Goal: Task Accomplishment & Management: Manage account settings

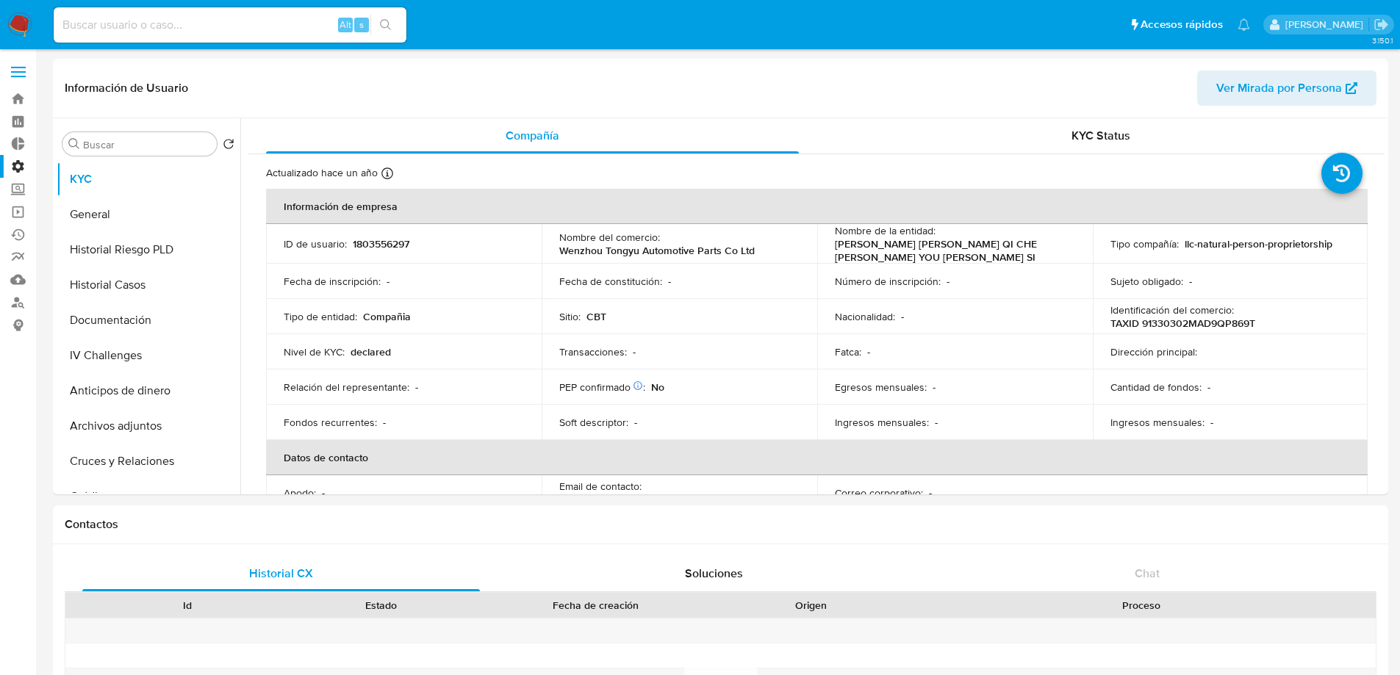
select select "10"
drag, startPoint x: 0, startPoint y: 0, endPoint x: 22, endPoint y: 76, distance: 78.8
click at [22, 76] on span at bounding box center [18, 77] width 15 height 2
click at [0, 0] on input "checkbox" at bounding box center [0, 0] width 0 height 0
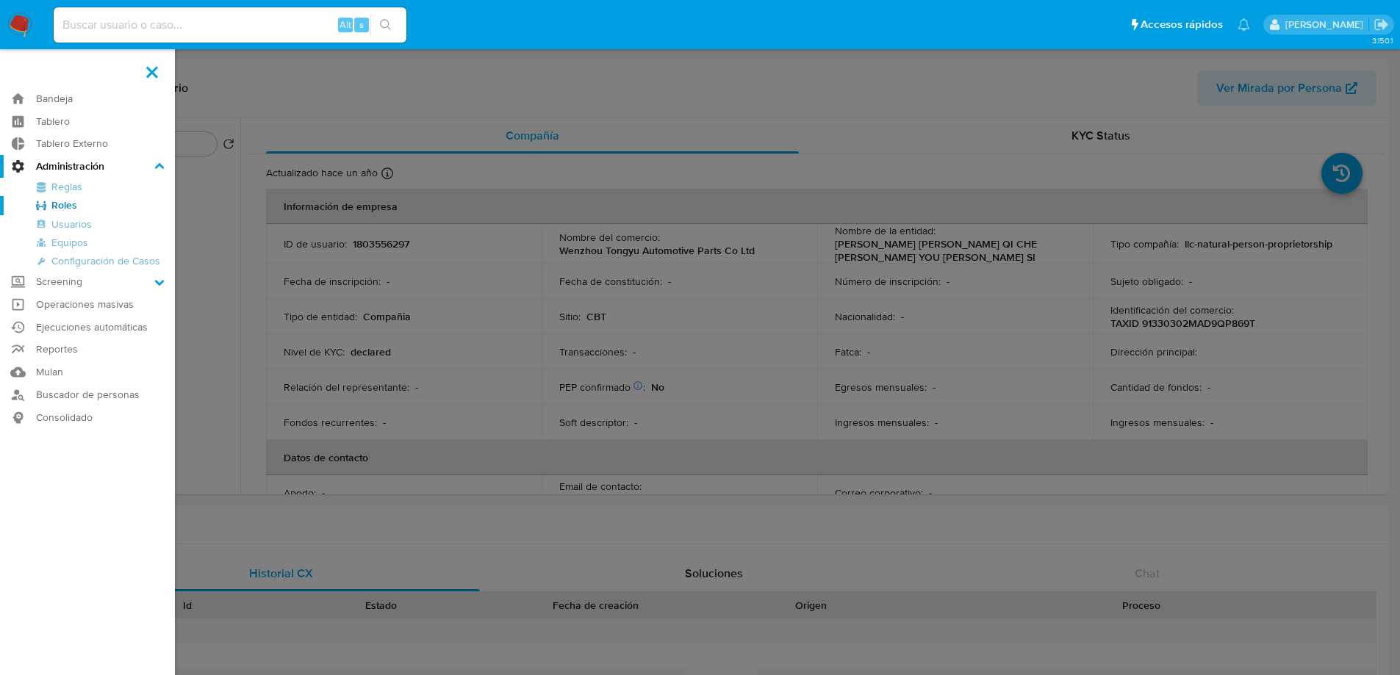
click at [68, 207] on link "Roles" at bounding box center [87, 205] width 175 height 18
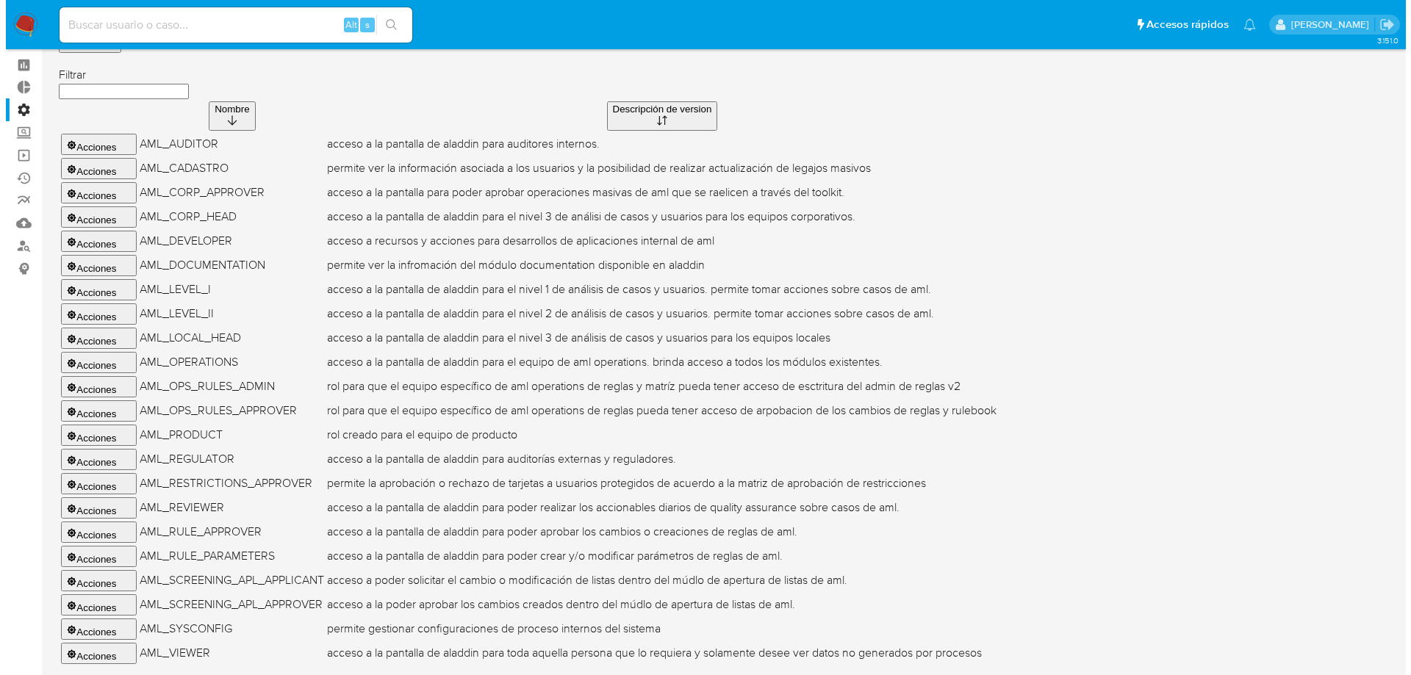
scroll to position [240, 0]
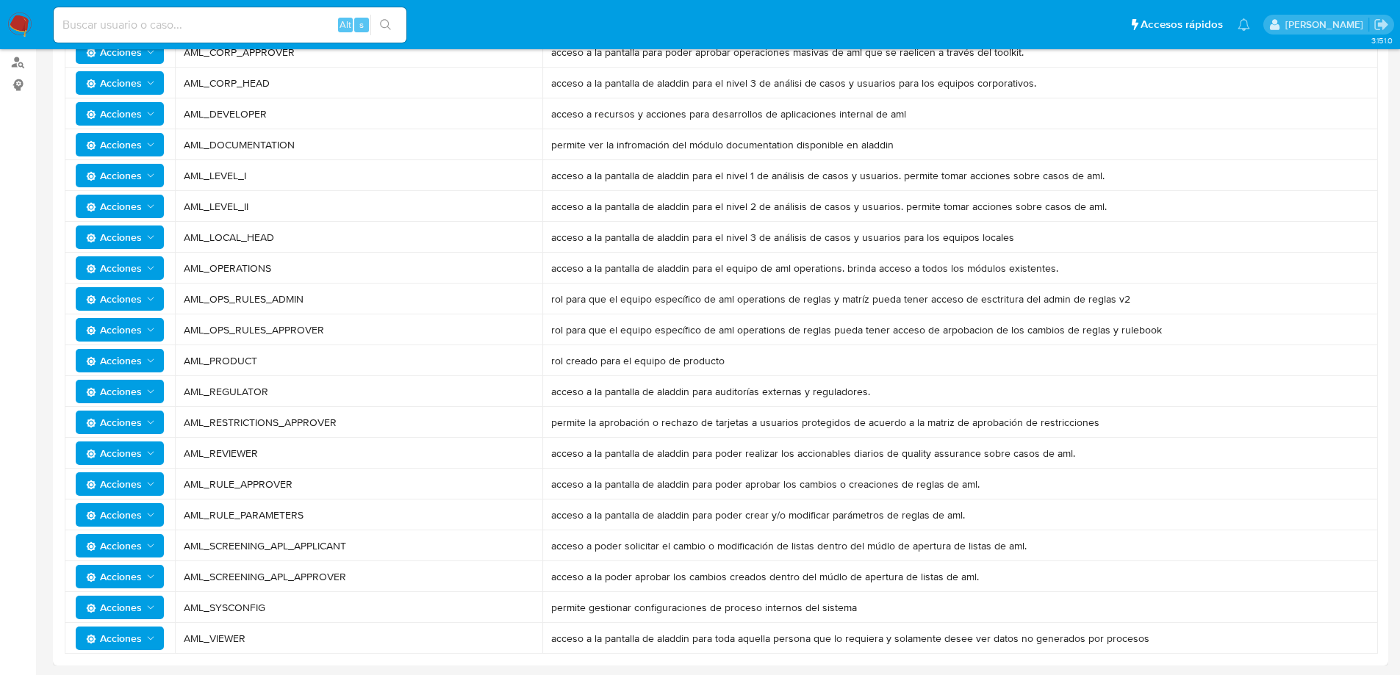
click at [134, 236] on span "Acciones" at bounding box center [114, 238] width 56 height 24
click at [137, 310] on button "Permisos" at bounding box center [123, 309] width 132 height 35
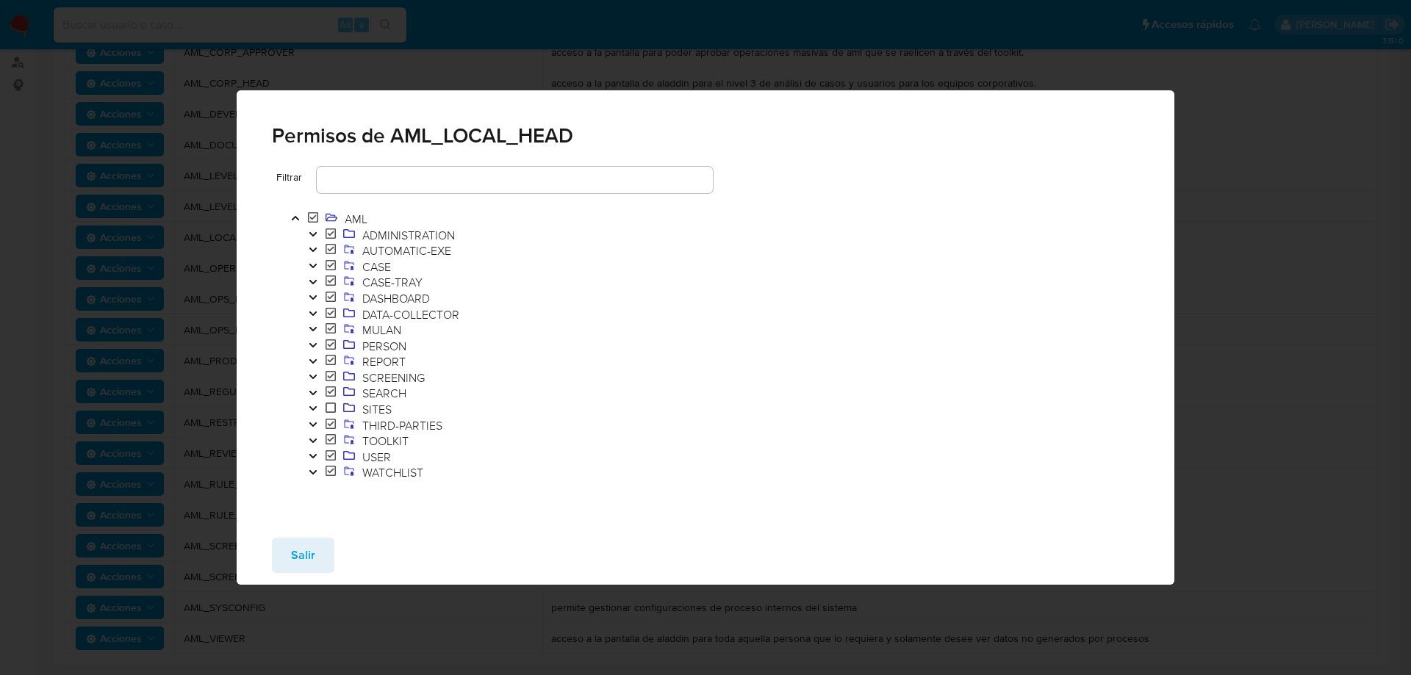
click at [310, 459] on icon "Toggle" at bounding box center [313, 456] width 10 height 9
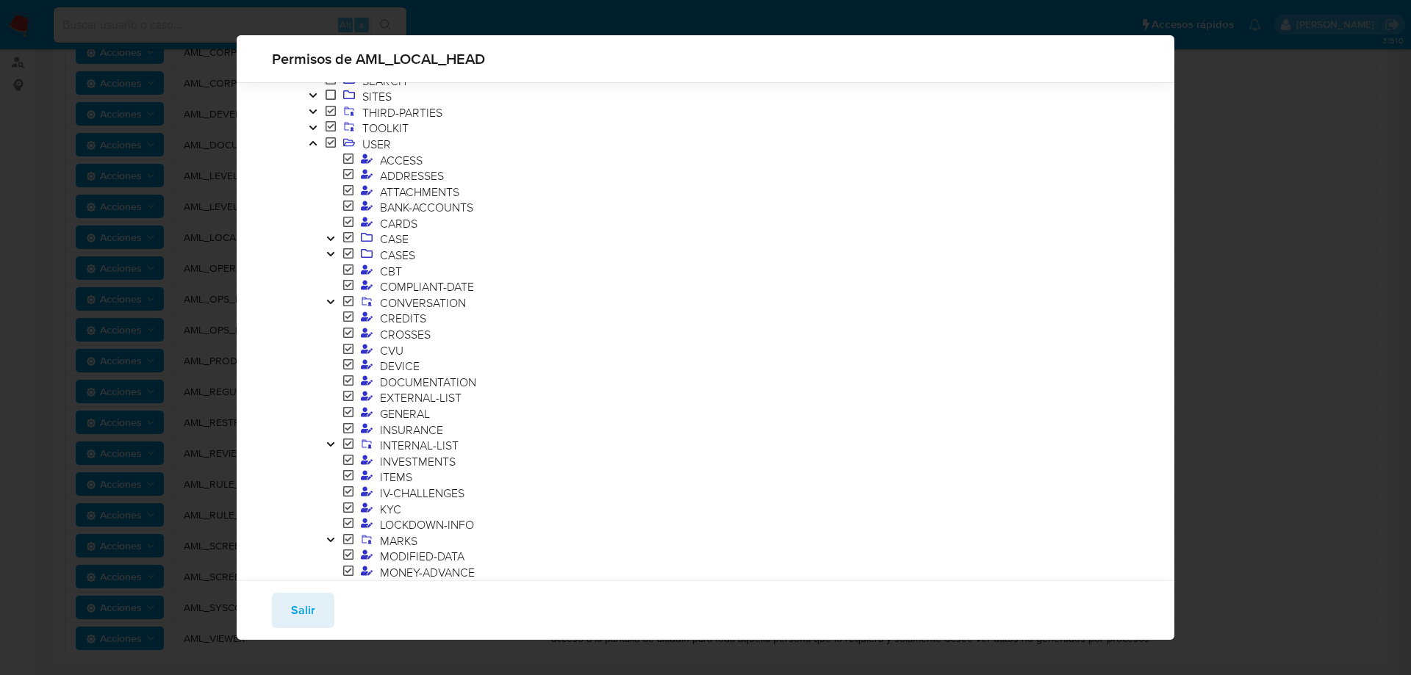
scroll to position [338, 0]
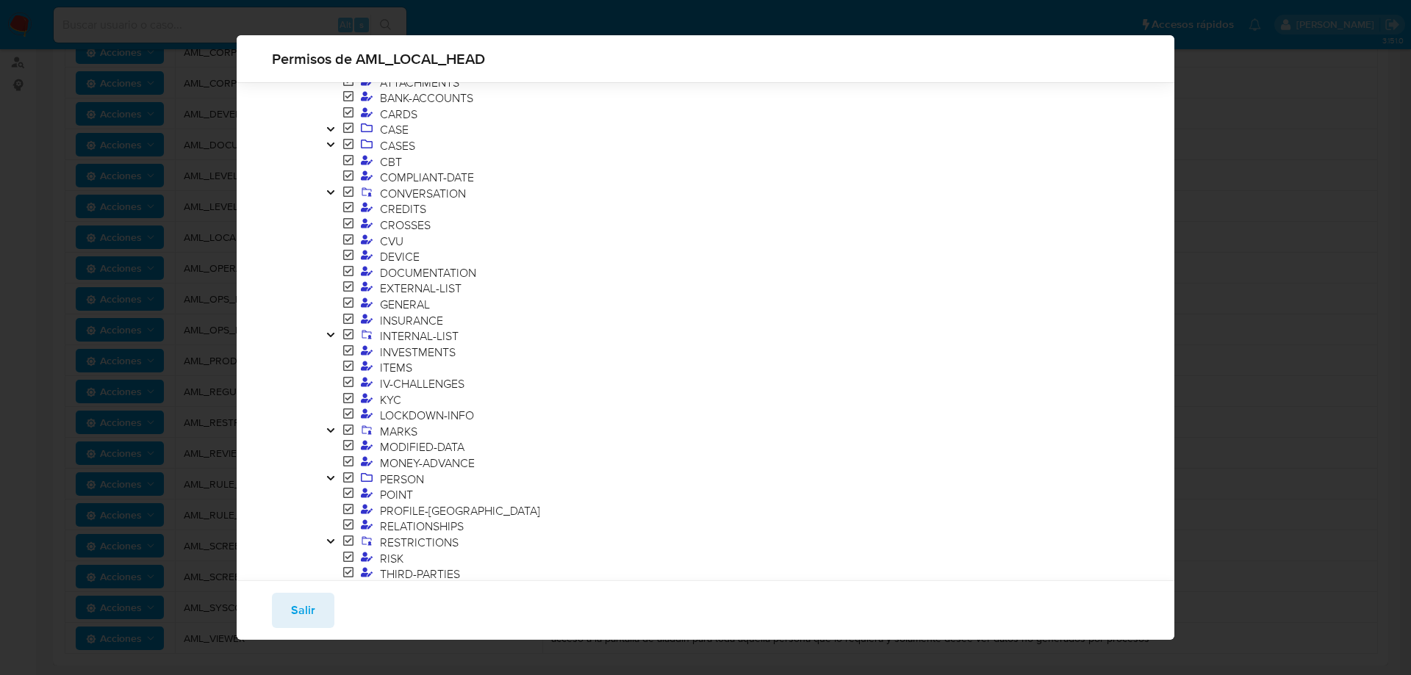
click at [335, 431] on icon "Toggle" at bounding box center [331, 430] width 10 height 9
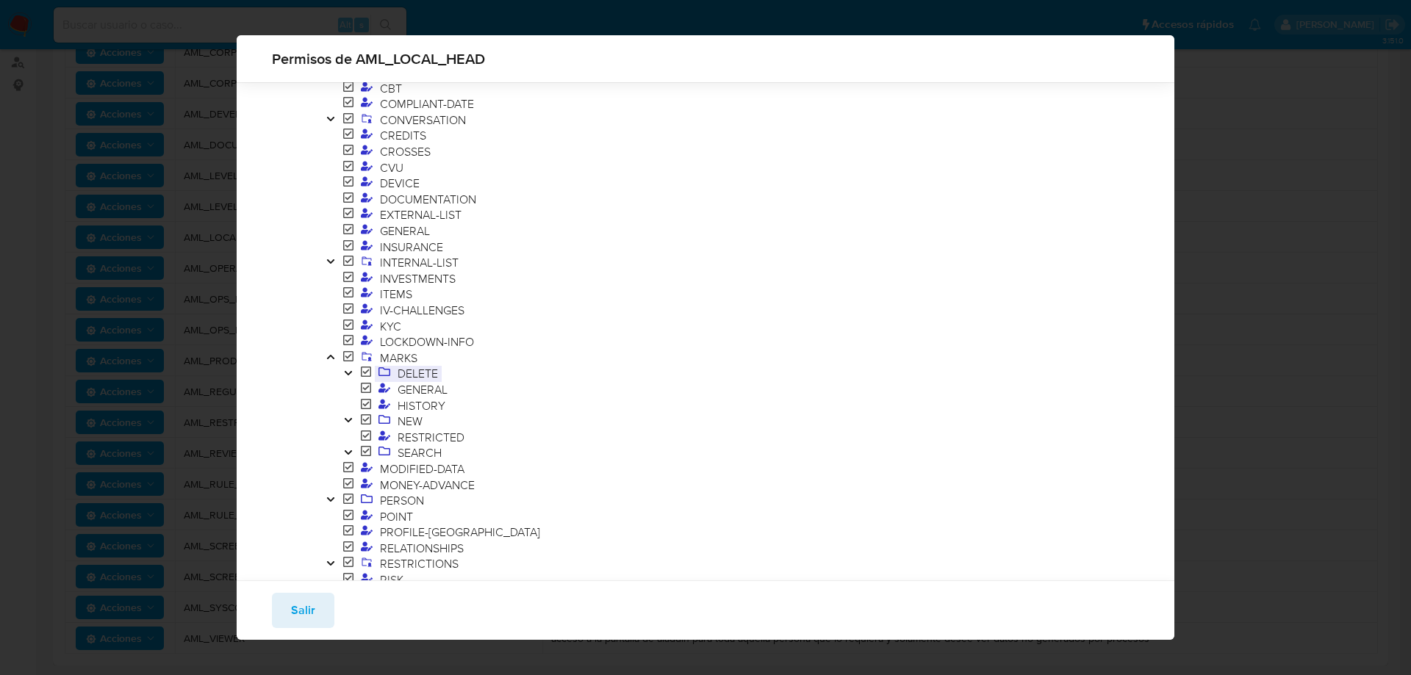
click at [415, 376] on span "DELETE" at bounding box center [418, 373] width 48 height 16
click at [343, 370] on icon "Toggle" at bounding box center [348, 373] width 10 height 9
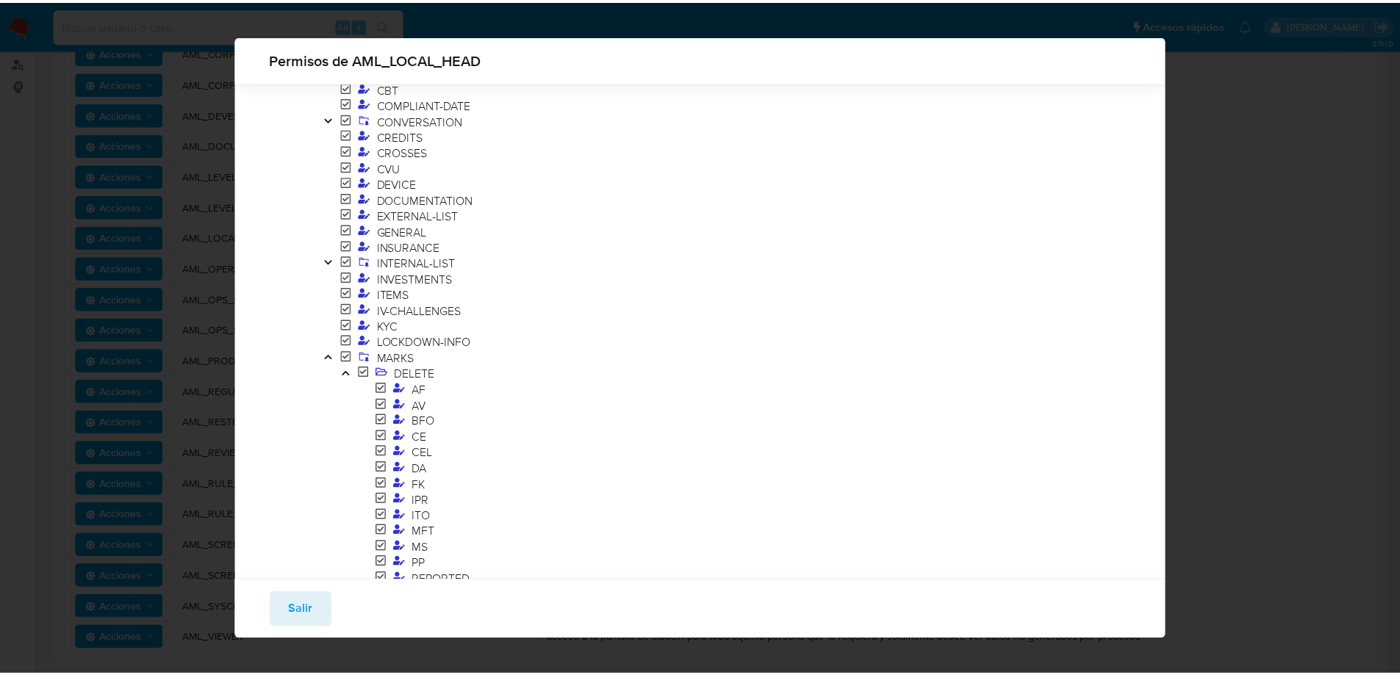
scroll to position [559, 0]
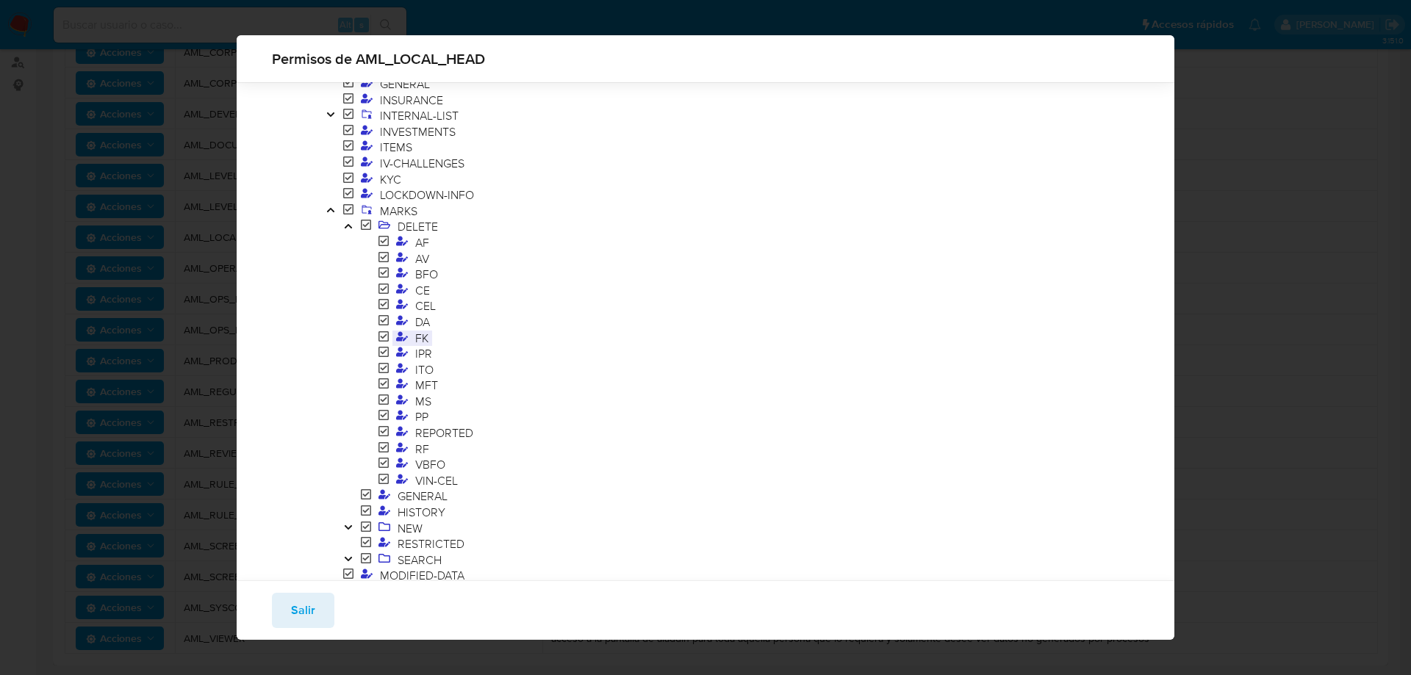
click at [417, 339] on span "FK" at bounding box center [422, 338] width 21 height 16
click at [317, 623] on button "Salir" at bounding box center [303, 610] width 62 height 35
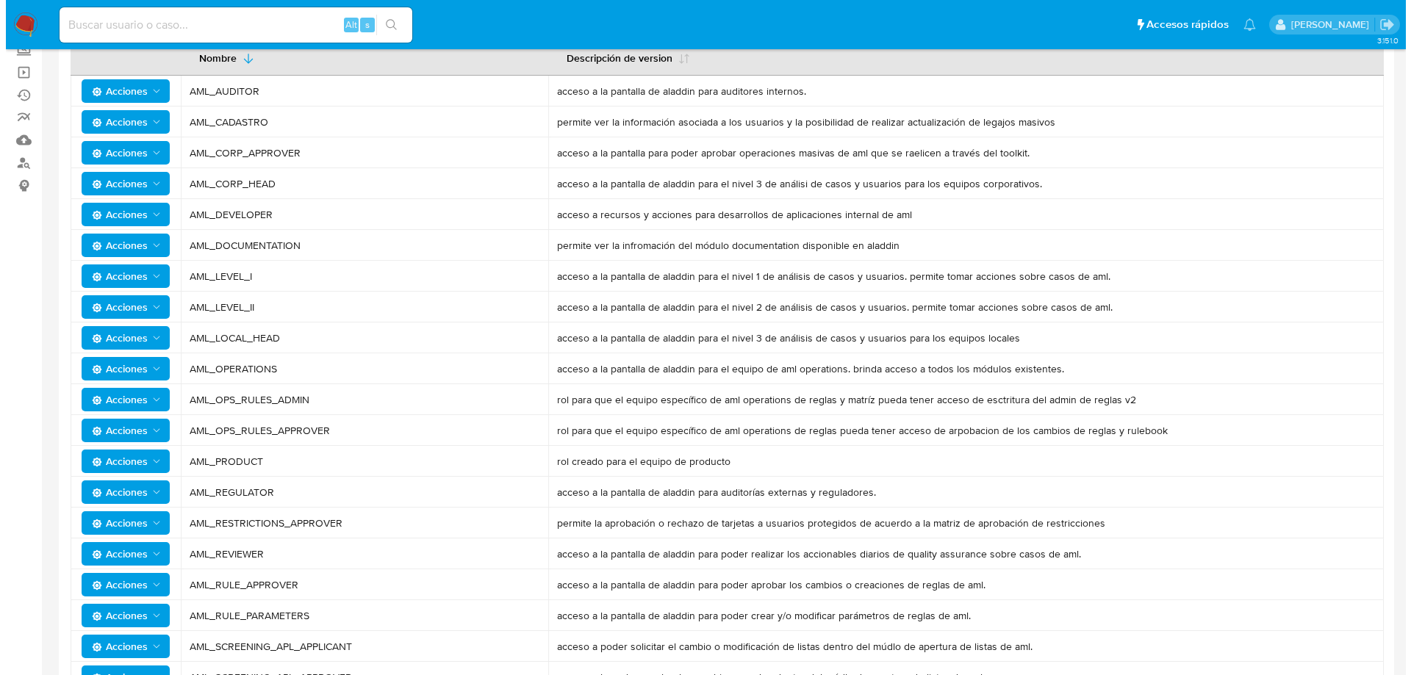
scroll to position [0, 0]
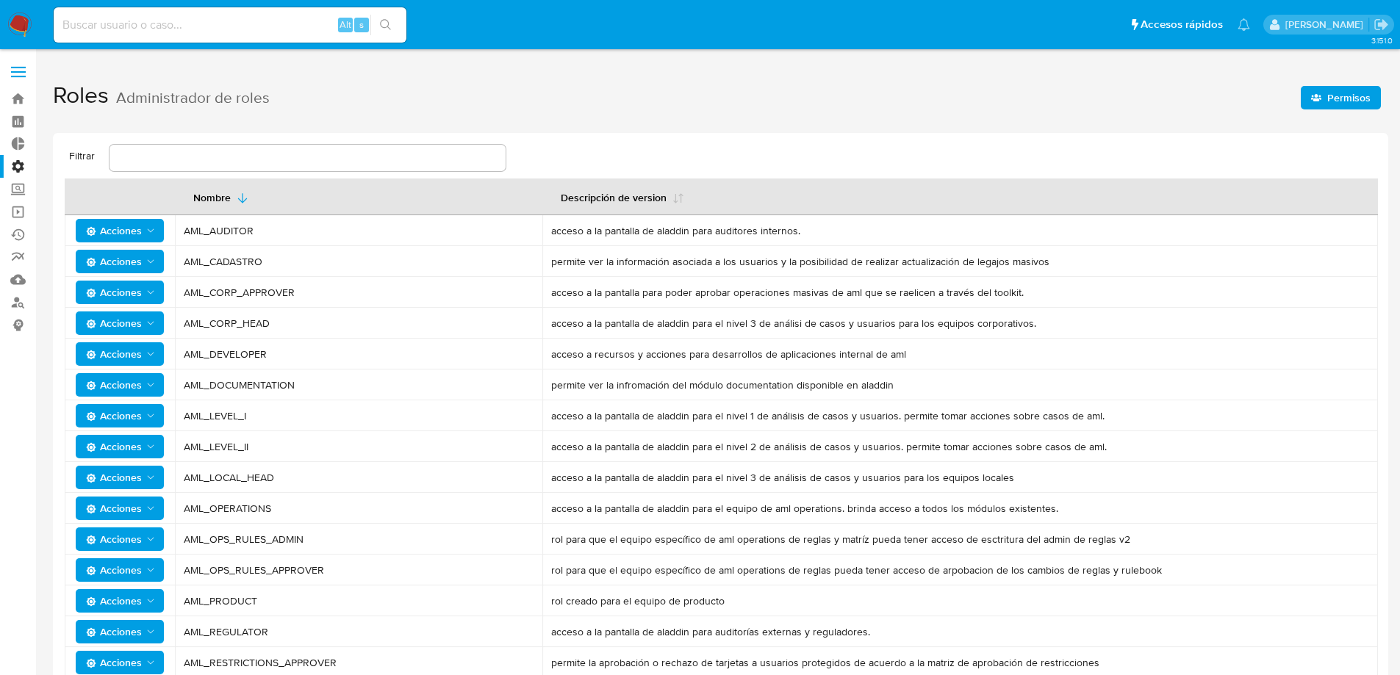
click at [1317, 100] on icon "button" at bounding box center [1316, 97] width 10 height 7
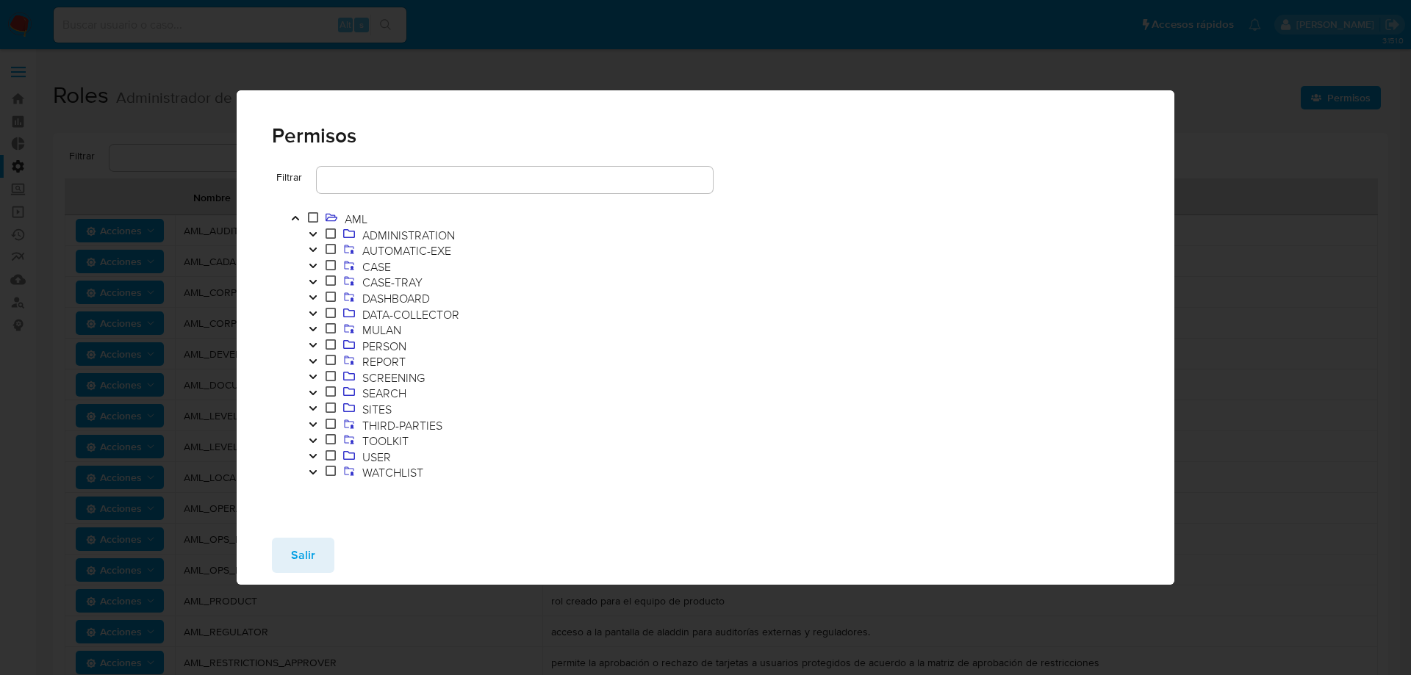
click at [319, 457] on button "Toggle" at bounding box center [313, 458] width 18 height 16
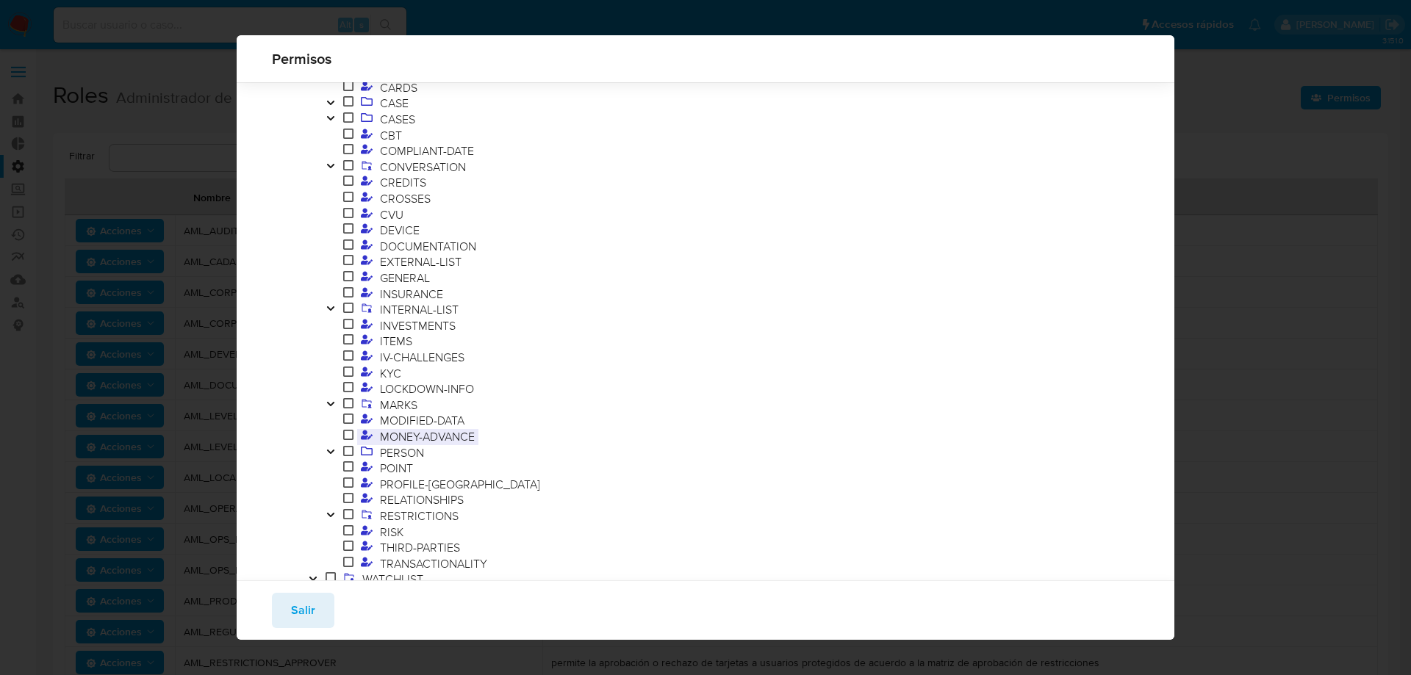
scroll to position [338, 0]
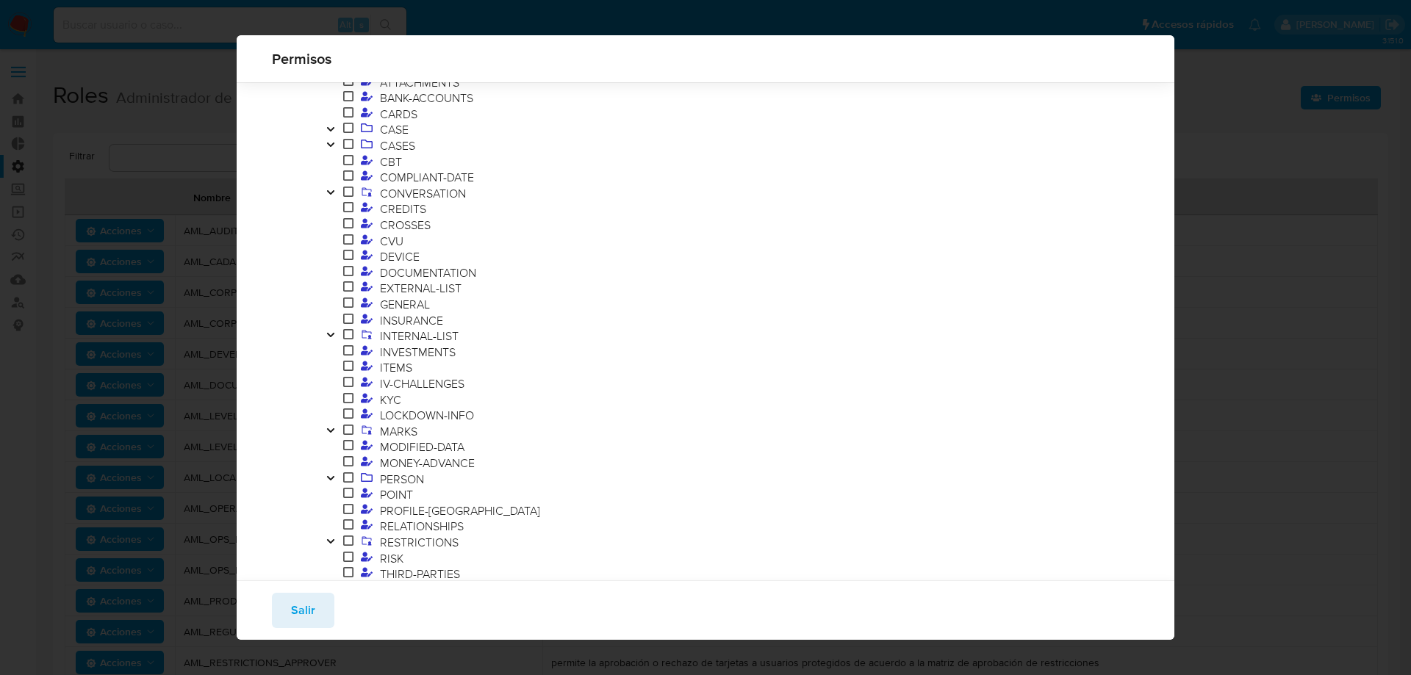
click at [328, 431] on icon "Toggle" at bounding box center [331, 430] width 10 height 9
click at [355, 445] on button "Toggle" at bounding box center [349, 447] width 18 height 16
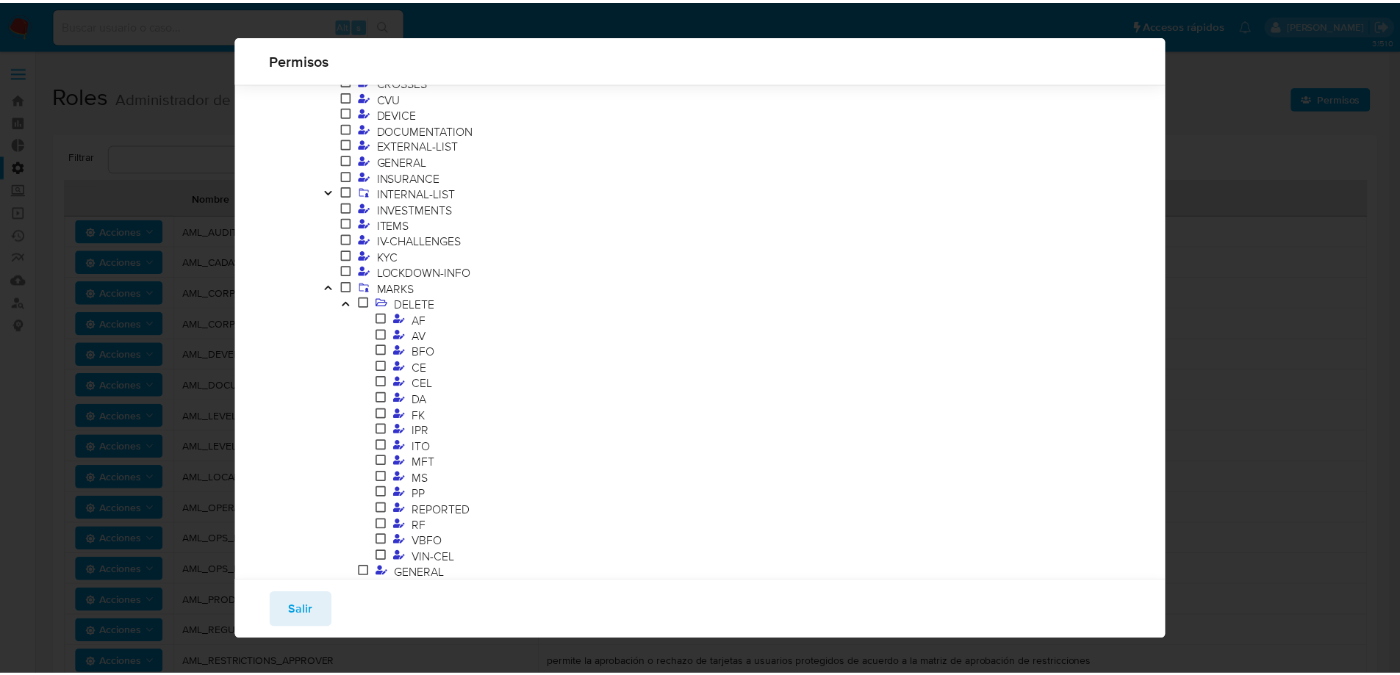
scroll to position [485, 0]
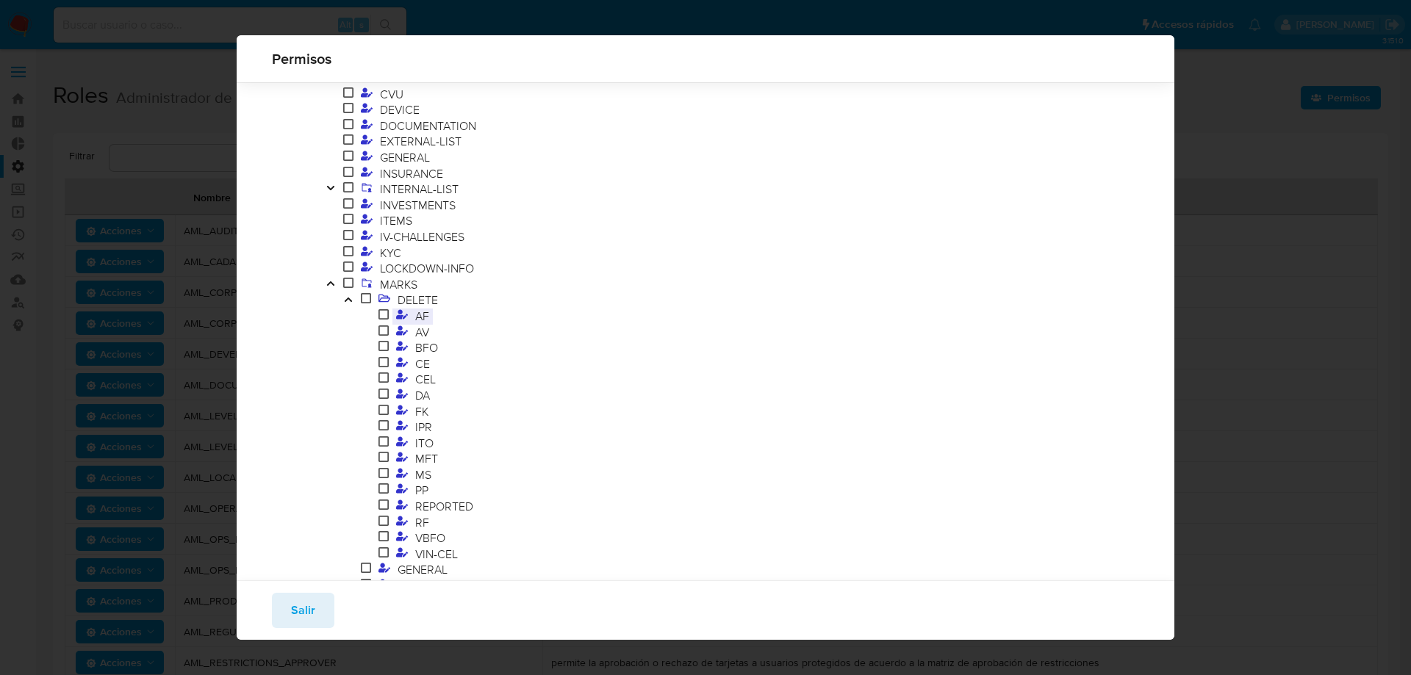
click at [419, 319] on span "AF" at bounding box center [422, 316] width 21 height 16
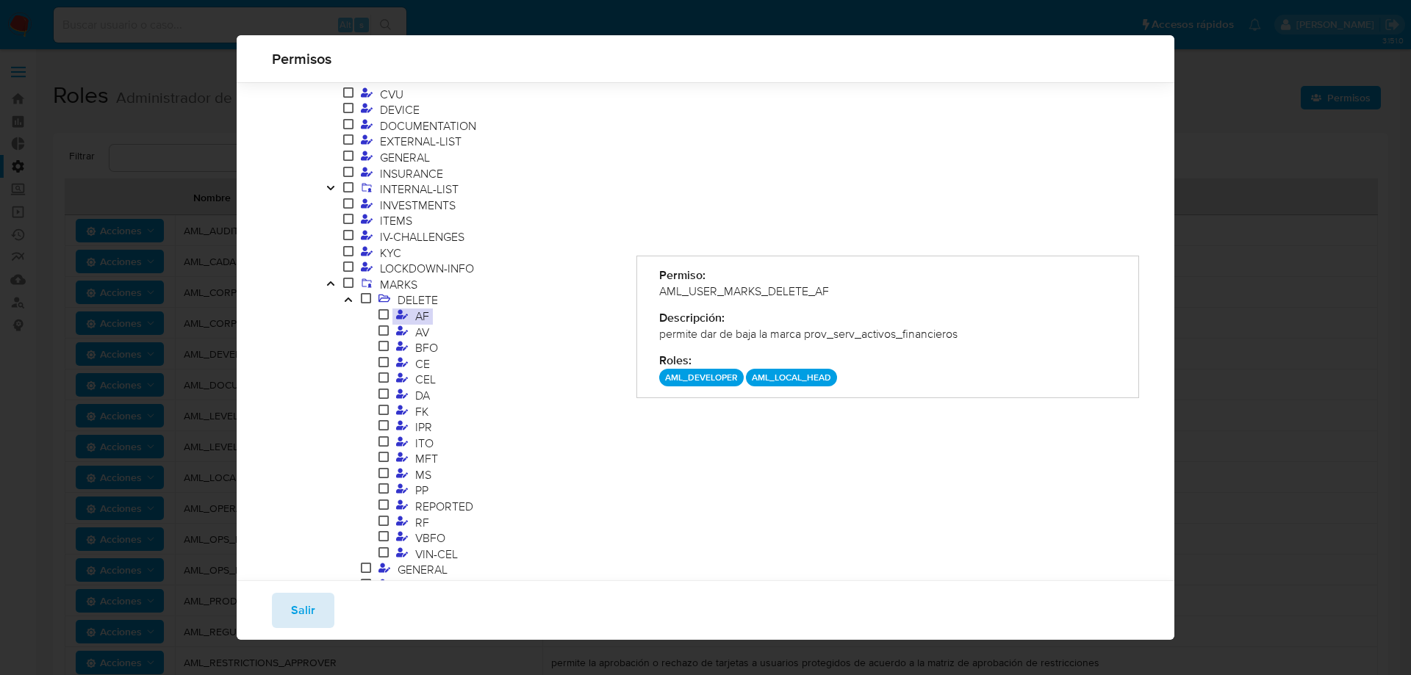
click at [323, 603] on button "Salir" at bounding box center [303, 610] width 62 height 35
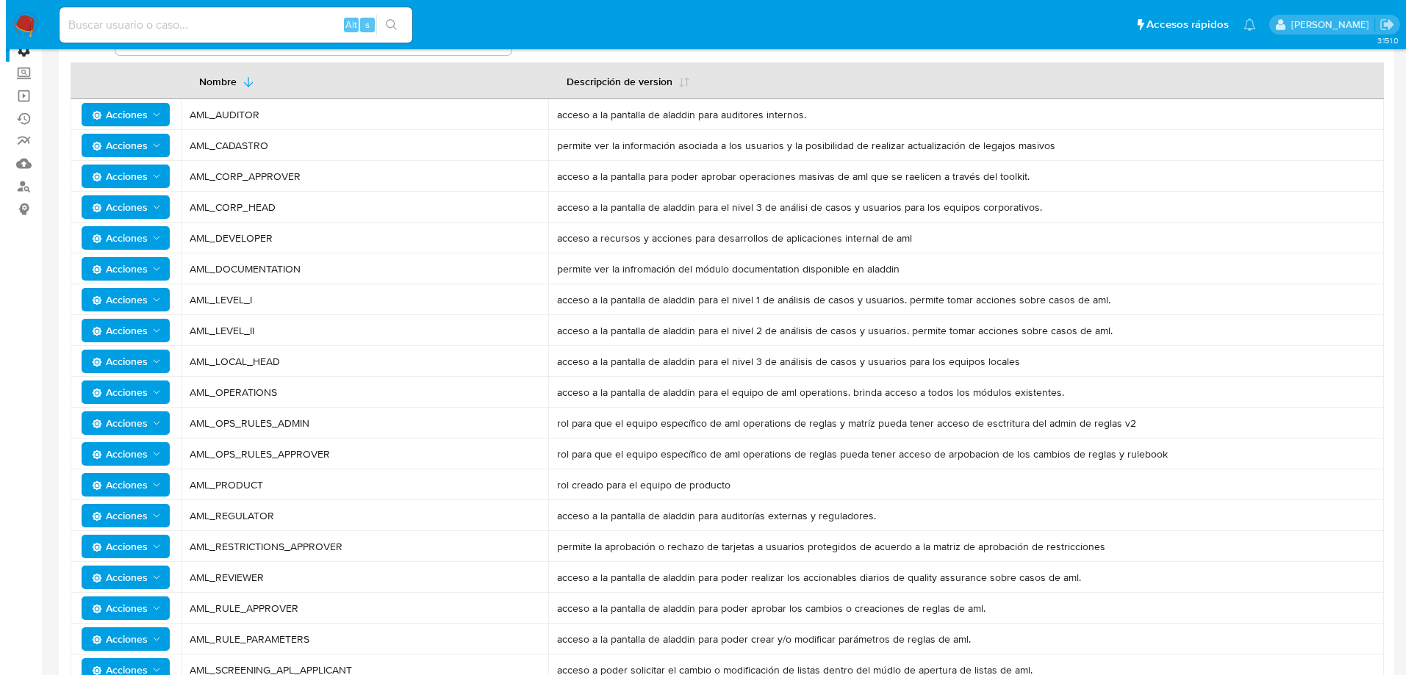
scroll to position [0, 0]
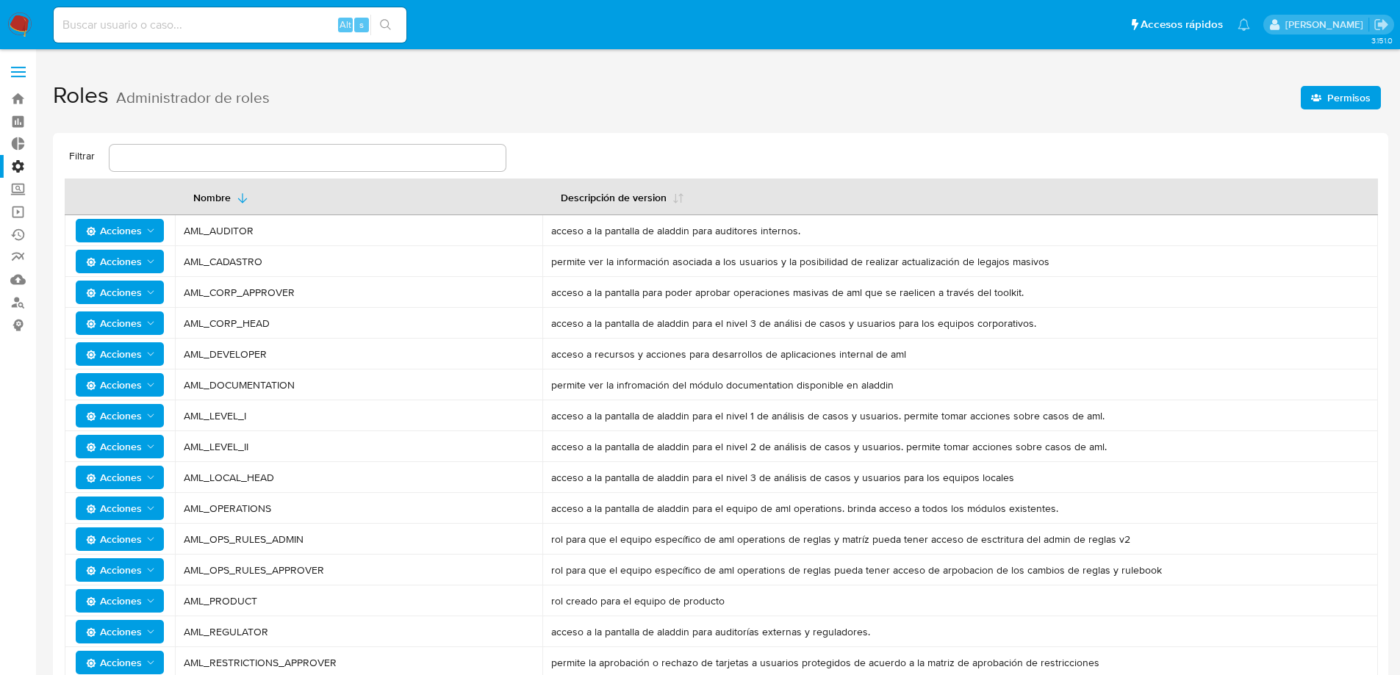
click at [1311, 101] on button "Permisos" at bounding box center [1341, 98] width 80 height 24
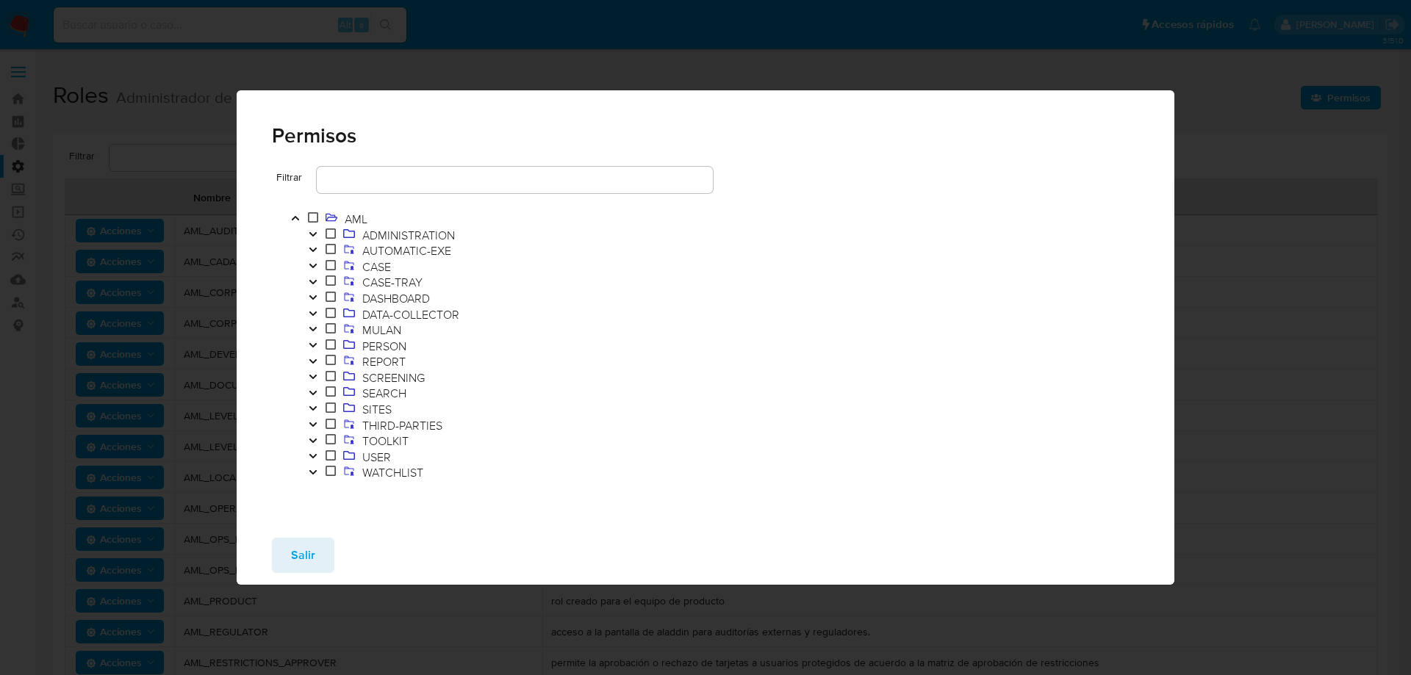
click at [320, 451] on button "Toggle" at bounding box center [313, 458] width 18 height 16
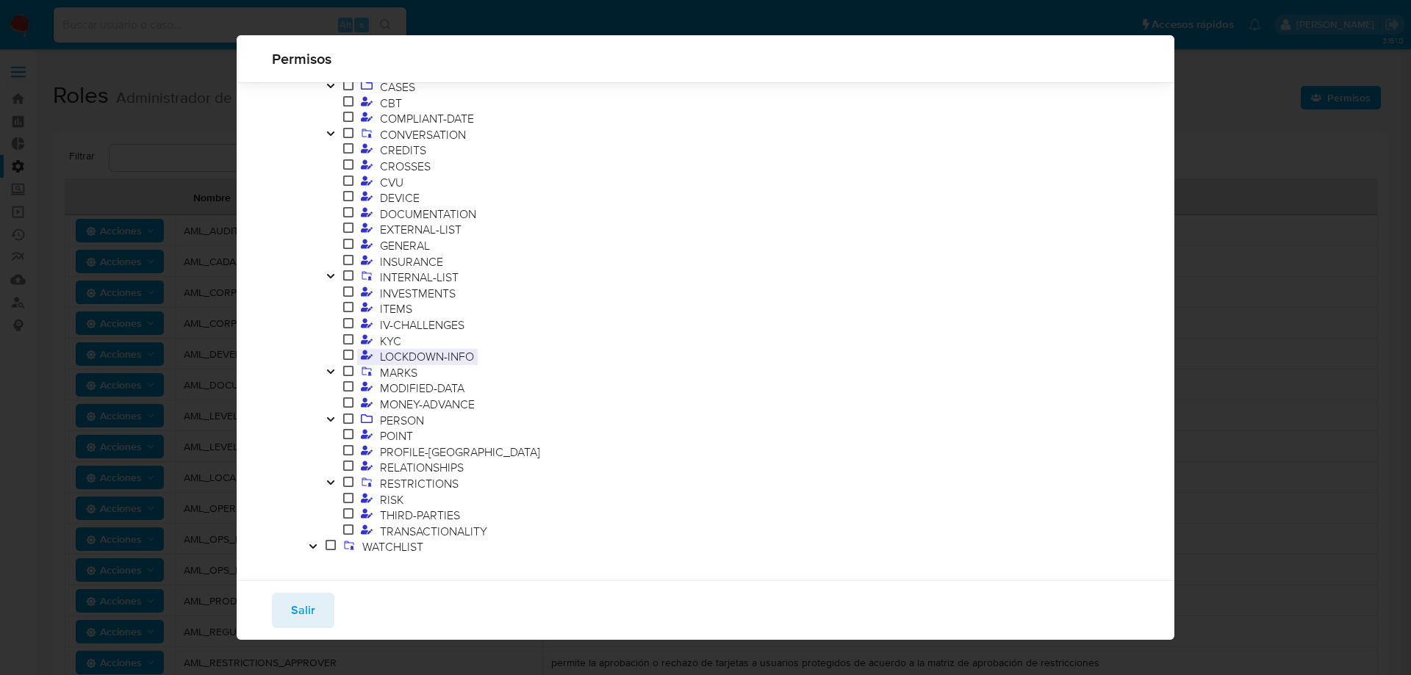
scroll to position [412, 0]
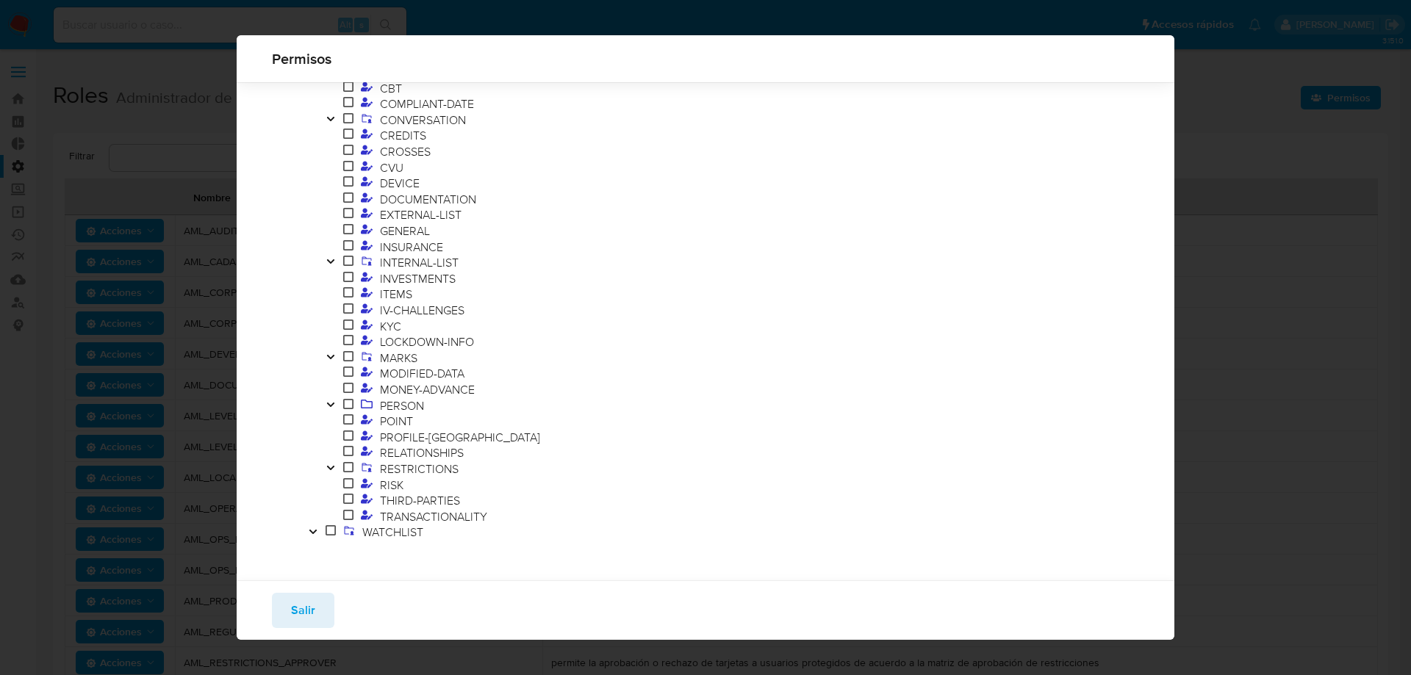
click at [334, 362] on icon "Toggle" at bounding box center [331, 357] width 10 height 9
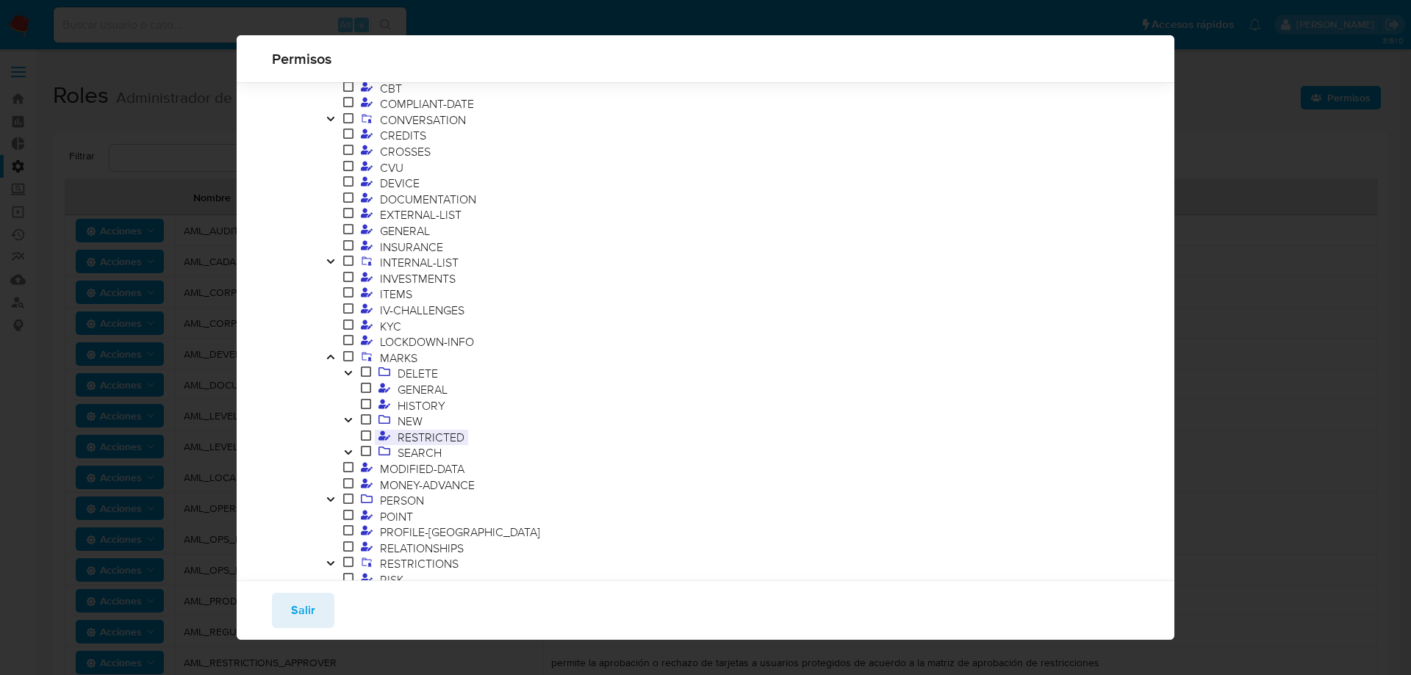
scroll to position [485, 0]
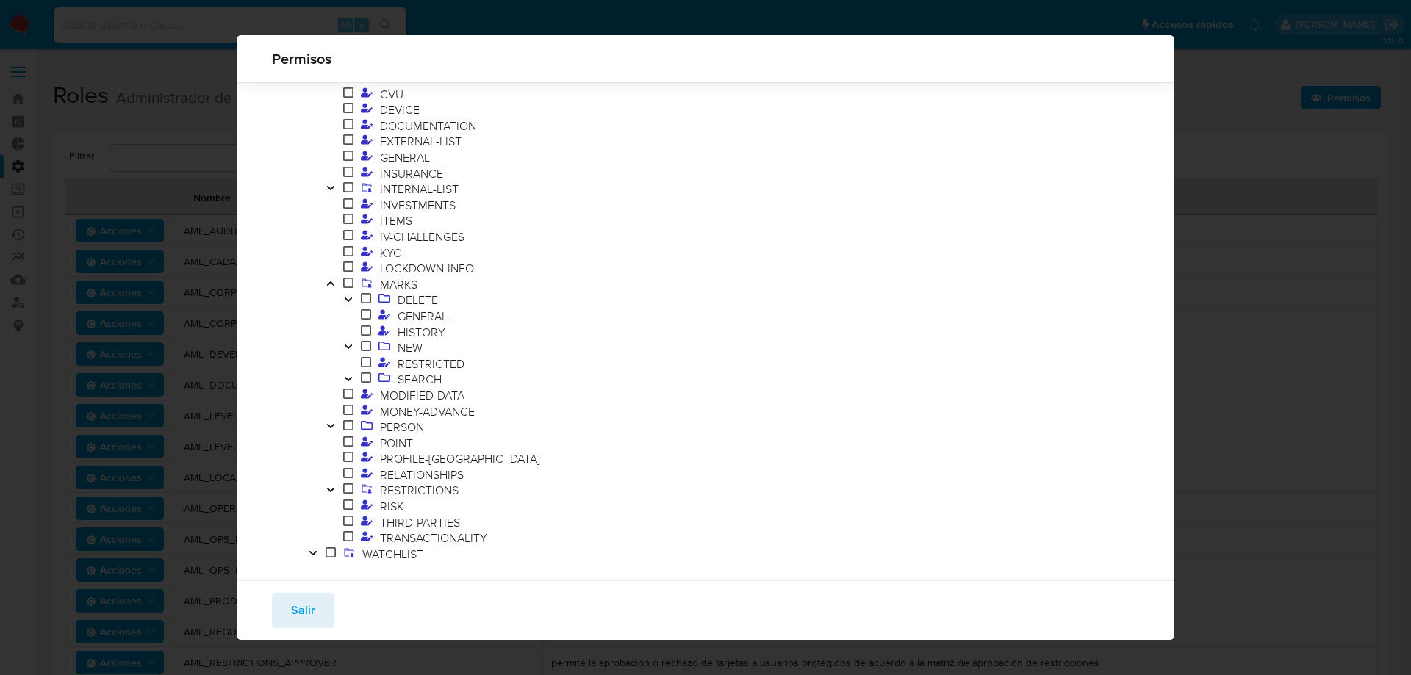
click at [353, 349] on icon "Toggle" at bounding box center [348, 346] width 10 height 9
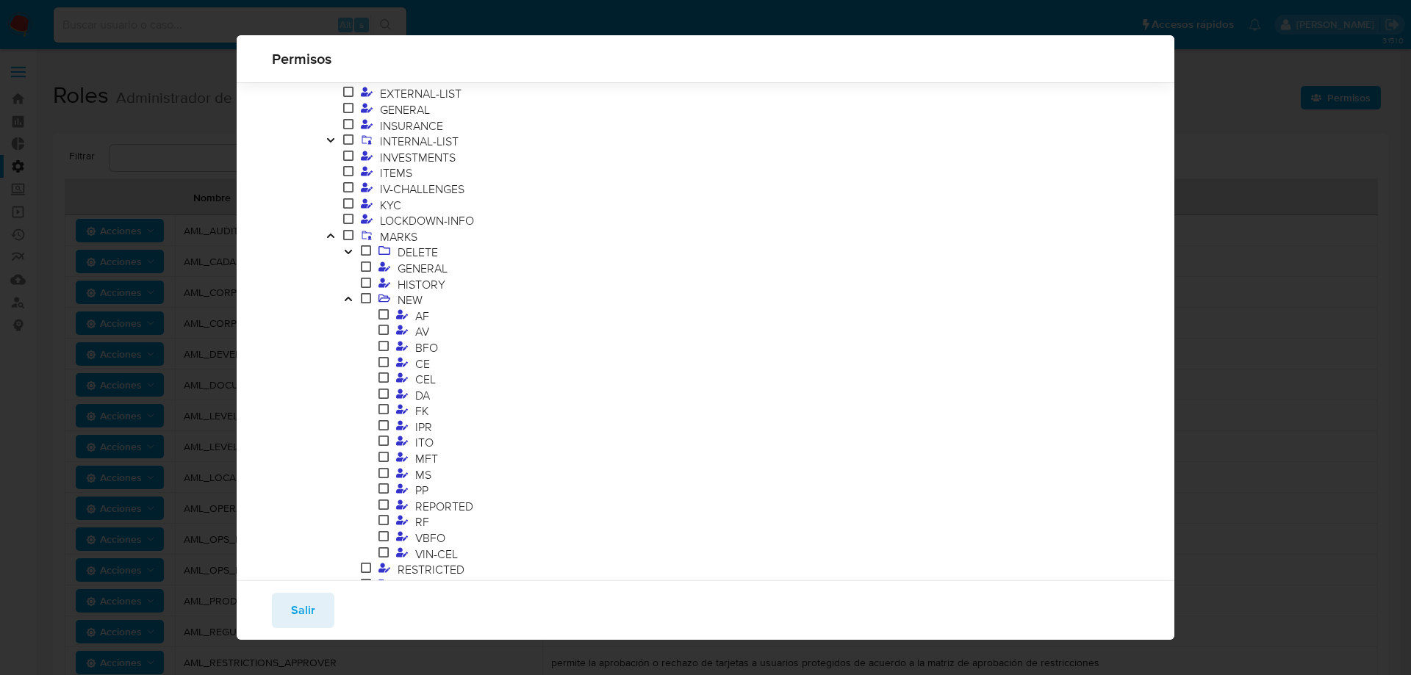
scroll to position [559, 0]
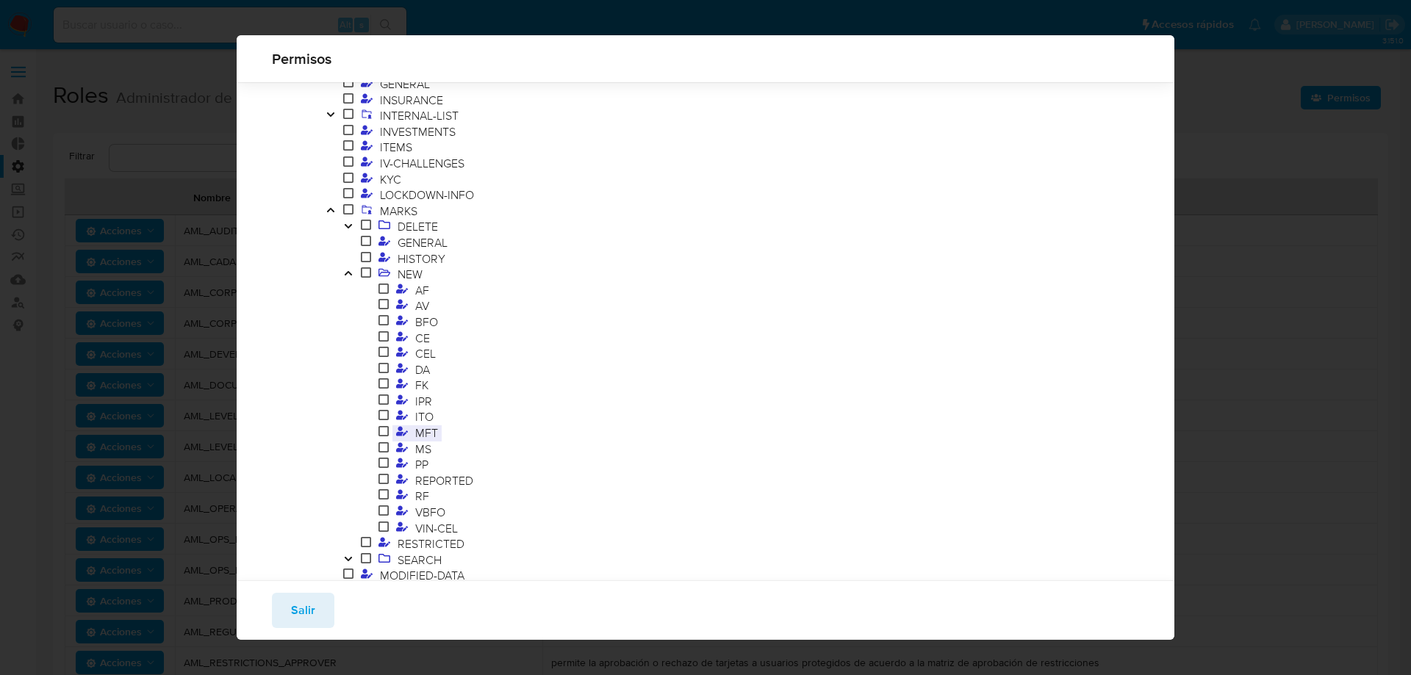
click at [432, 426] on span "MFT" at bounding box center [427, 433] width 30 height 16
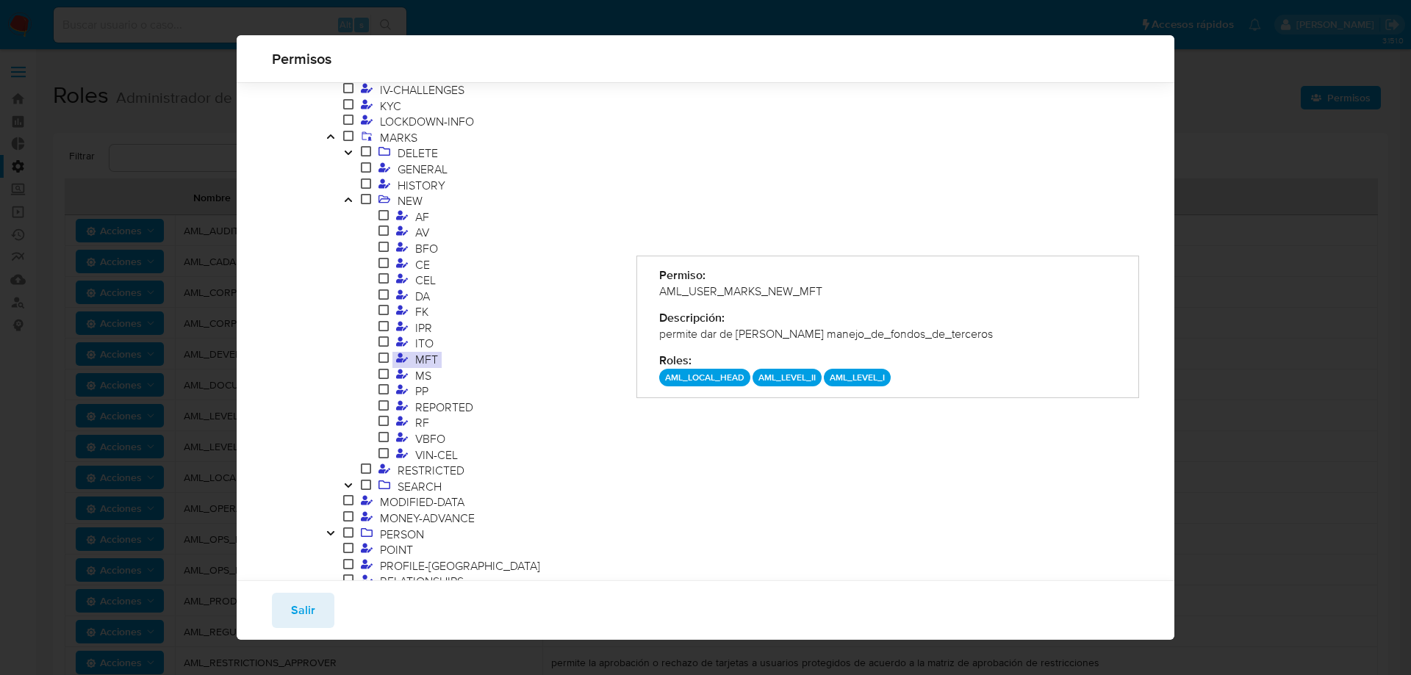
click at [343, 200] on icon "Toggle" at bounding box center [348, 199] width 10 height 9
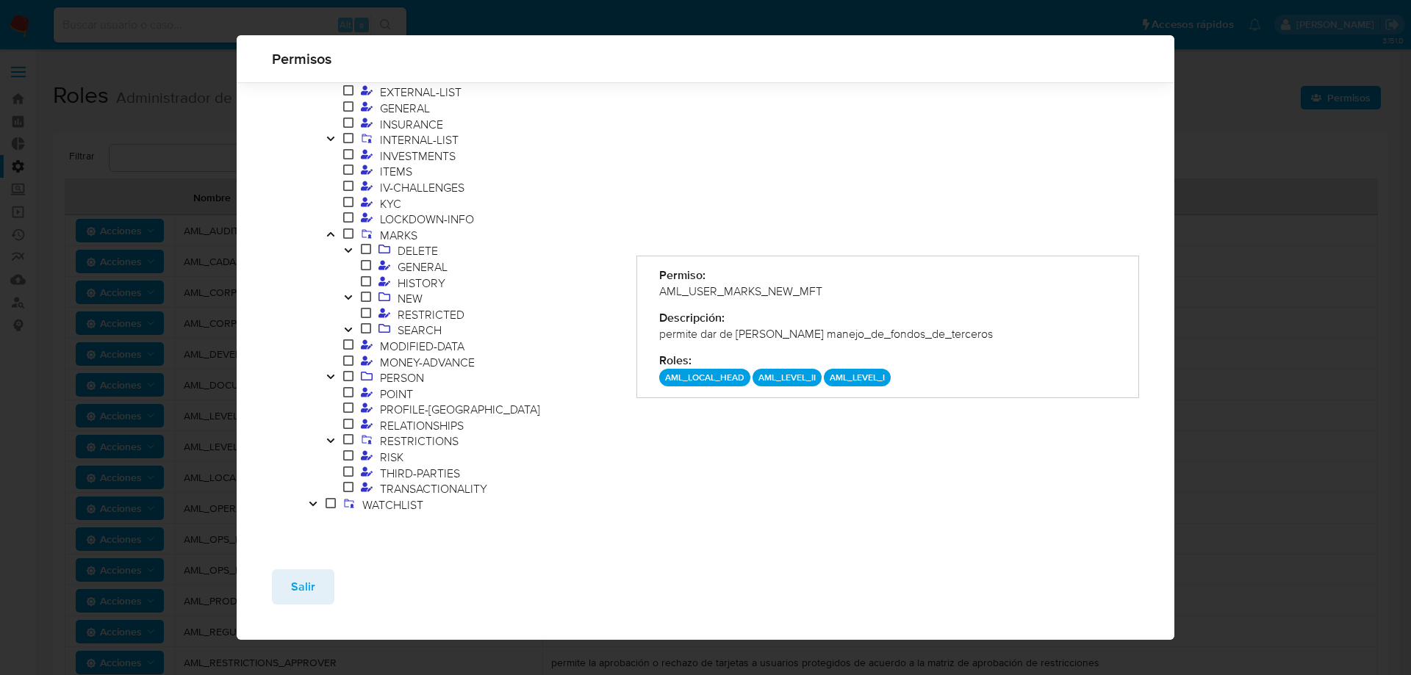
scroll to position [534, 0]
click at [353, 304] on button "Toggle" at bounding box center [349, 299] width 18 height 16
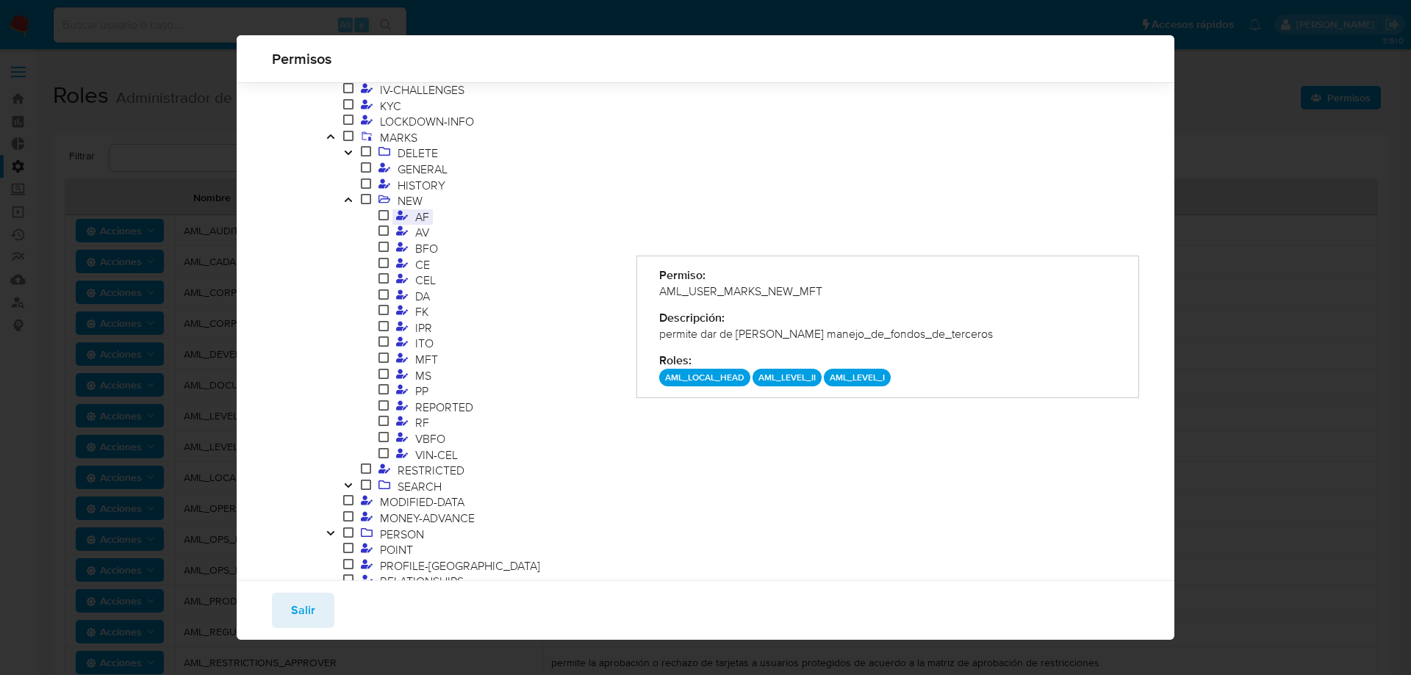
click at [409, 209] on span at bounding box center [401, 217] width 19 height 16
click at [409, 205] on span "NEW" at bounding box center [410, 201] width 32 height 16
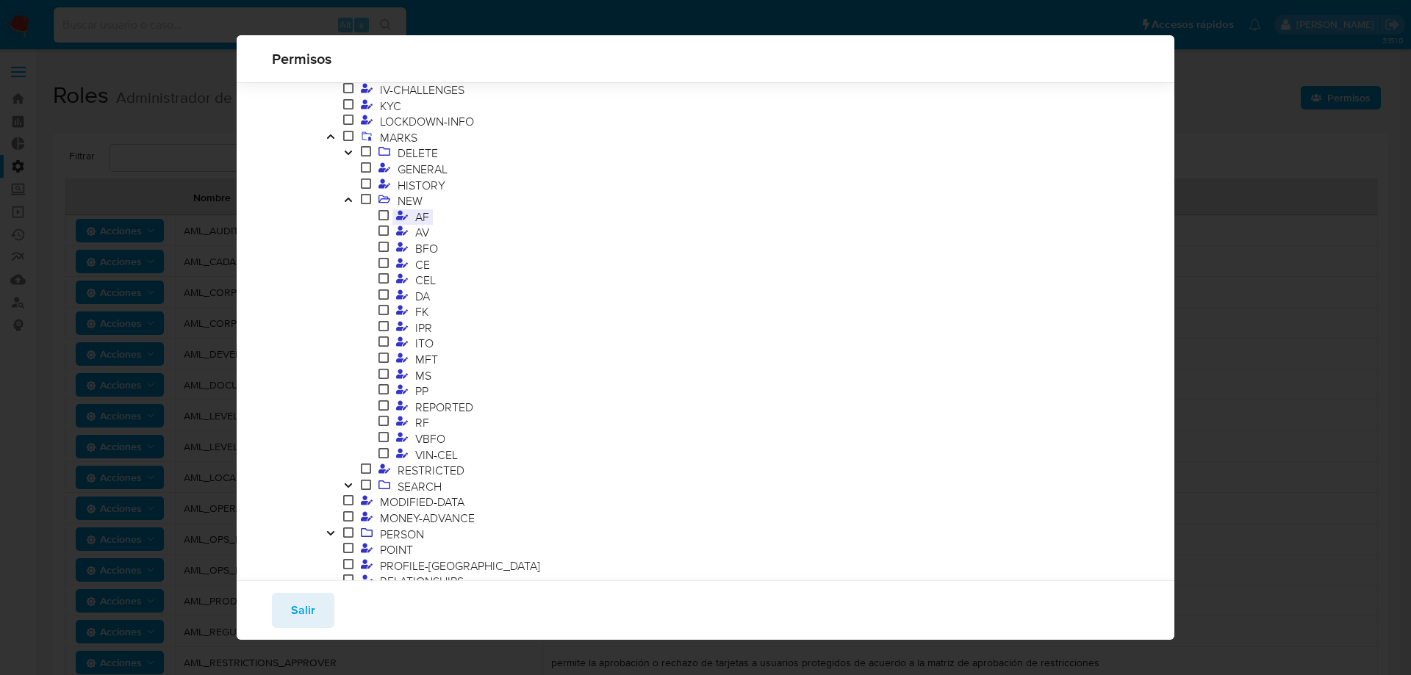
click at [431, 222] on span "AF" at bounding box center [422, 217] width 21 height 16
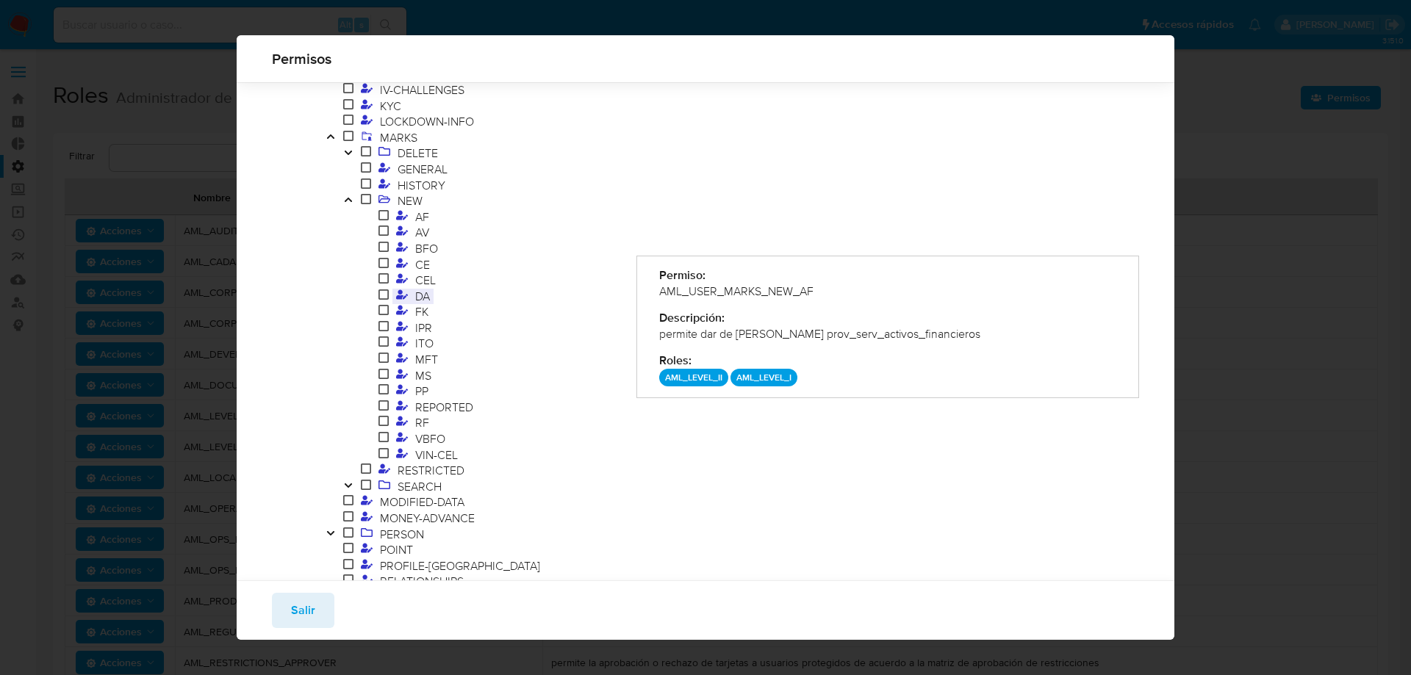
click at [427, 291] on span "DA" at bounding box center [423, 296] width 22 height 16
click at [356, 199] on button "Toggle" at bounding box center [349, 201] width 18 height 16
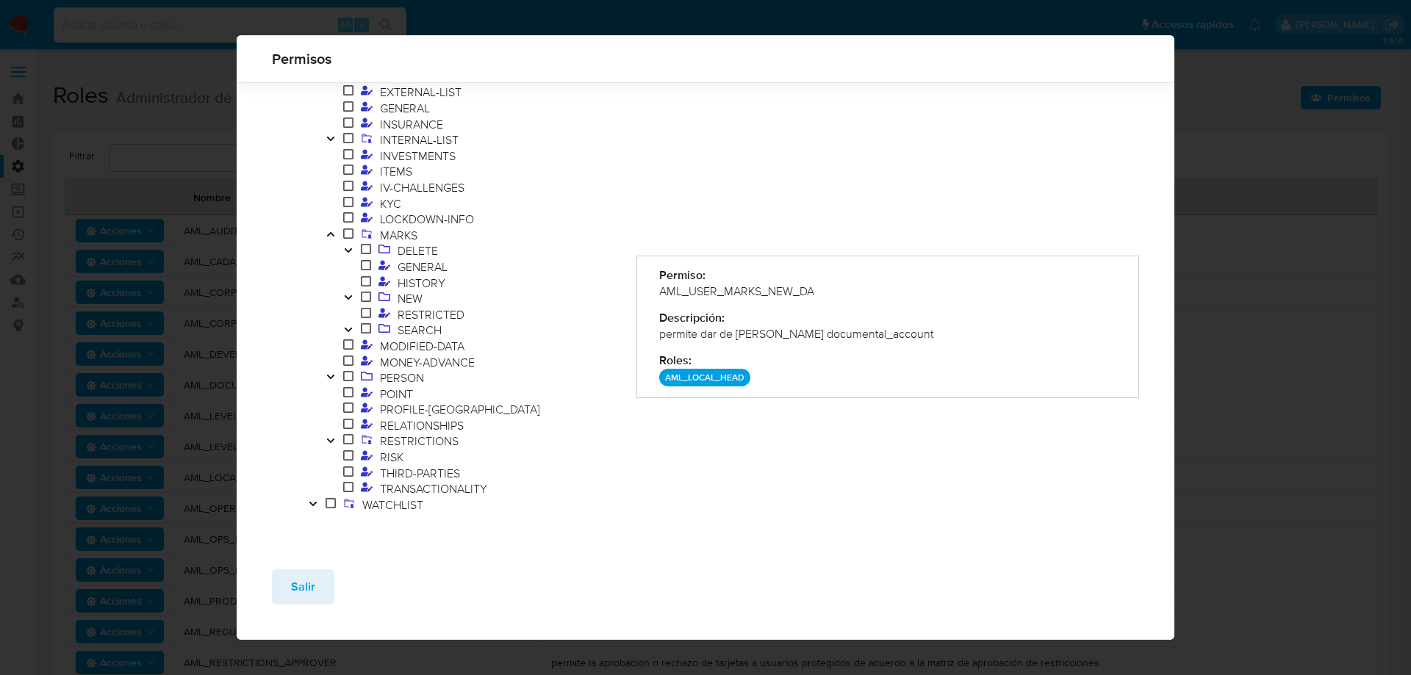
scroll to position [534, 0]
click at [409, 287] on span "HISTORY" at bounding box center [421, 283] width 55 height 16
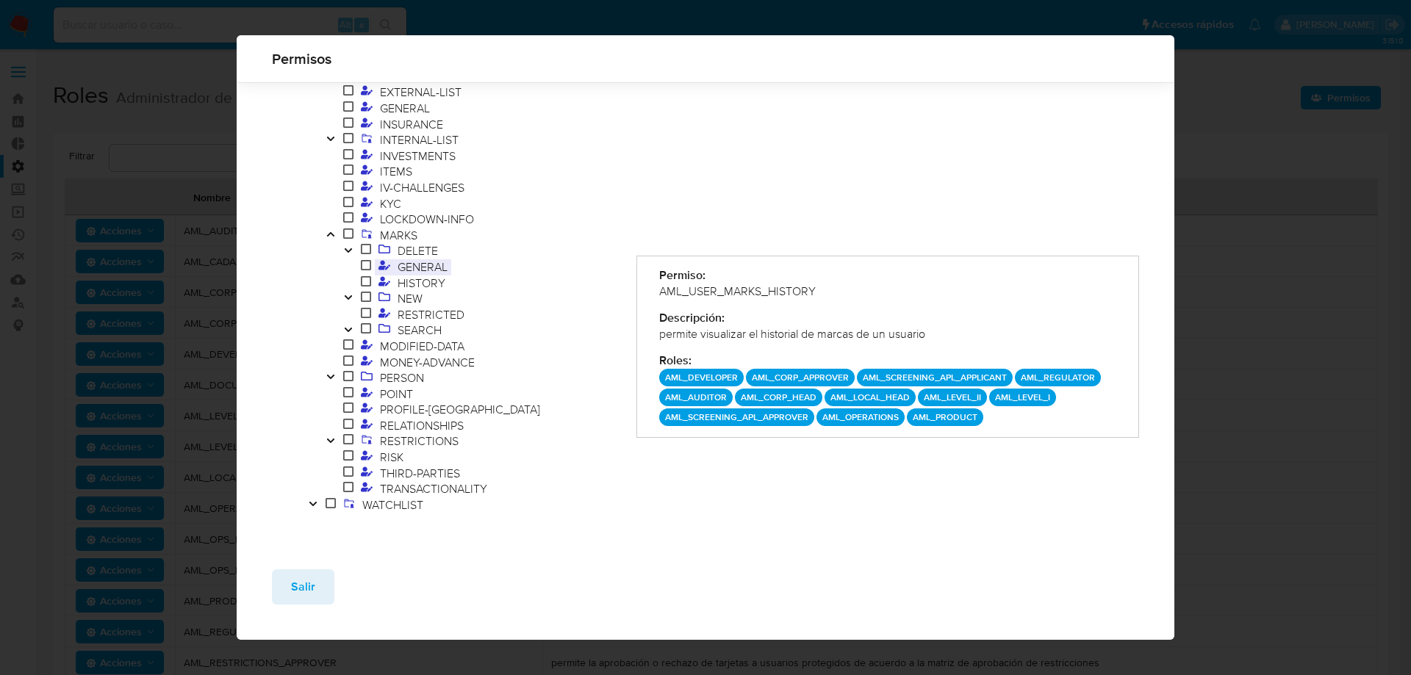
click at [403, 268] on span "GENERAL" at bounding box center [422, 267] width 57 height 16
click at [403, 251] on span "DELETE" at bounding box center [418, 251] width 48 height 16
